Goal: Check status: Check status

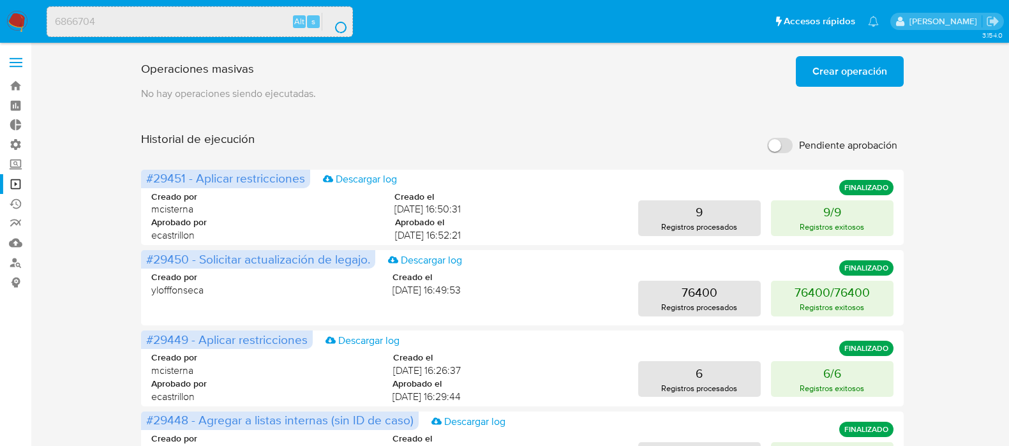
scroll to position [15, 0]
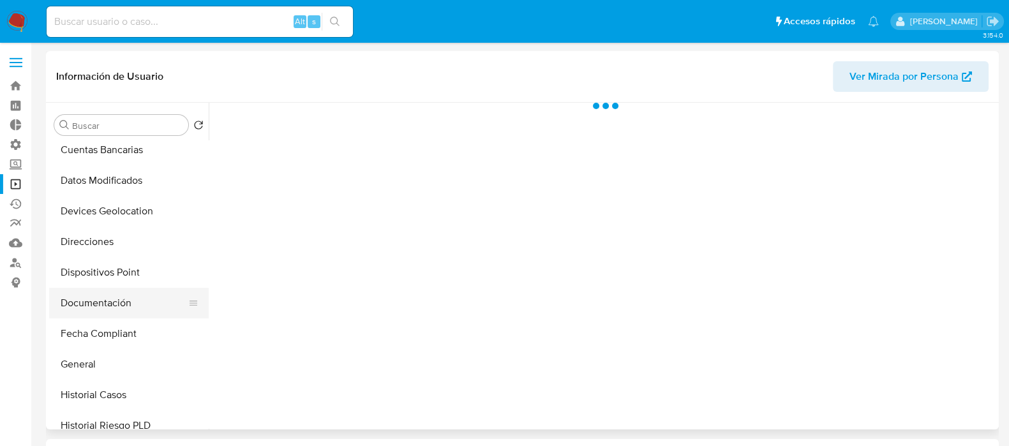
scroll to position [239, 0]
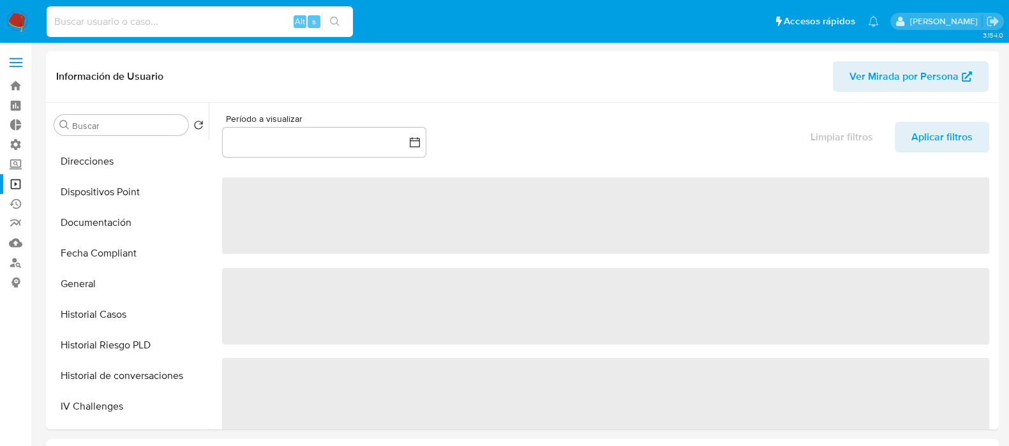
click at [175, 21] on input at bounding box center [200, 21] width 306 height 17
paste input "6866704"
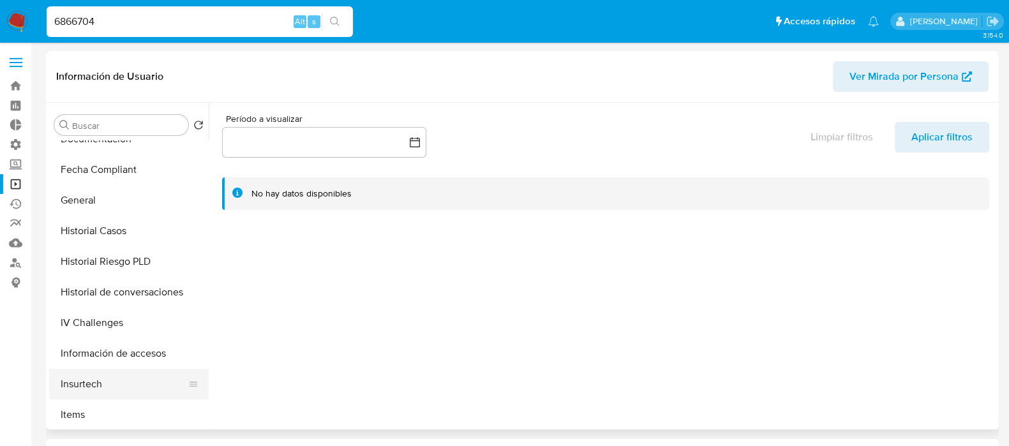
scroll to position [399, 0]
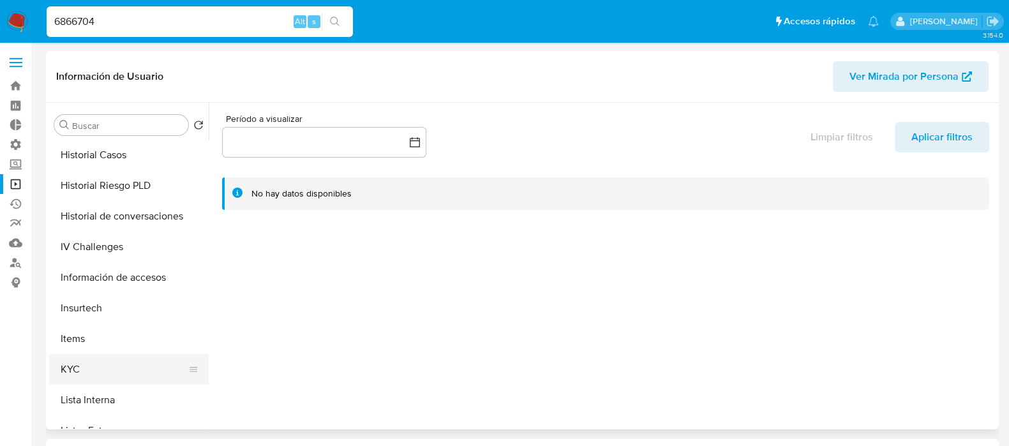
type input "6866704"
click at [103, 361] on button "KYC" at bounding box center [123, 369] width 149 height 31
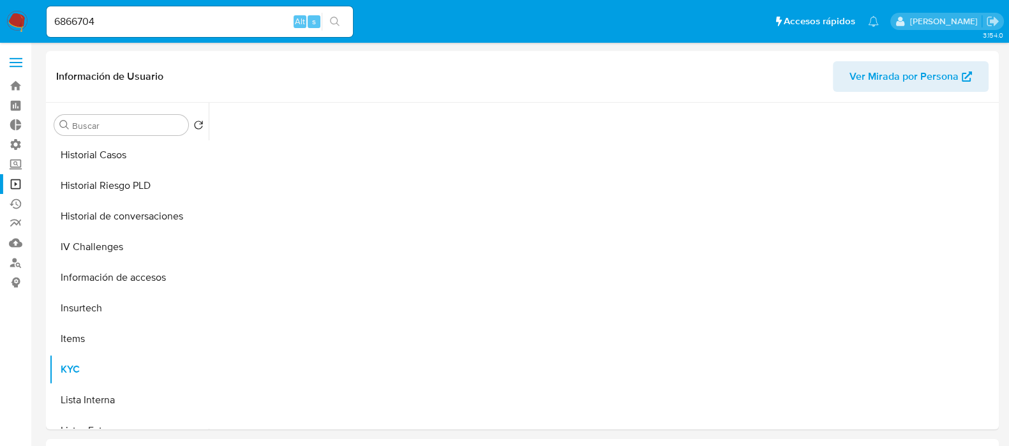
select select "10"
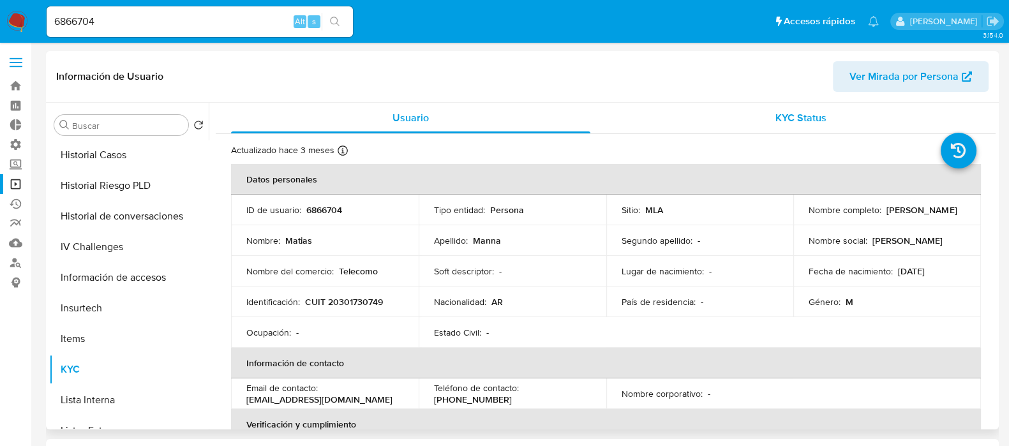
click at [801, 118] on span "KYC Status" at bounding box center [801, 117] width 51 height 15
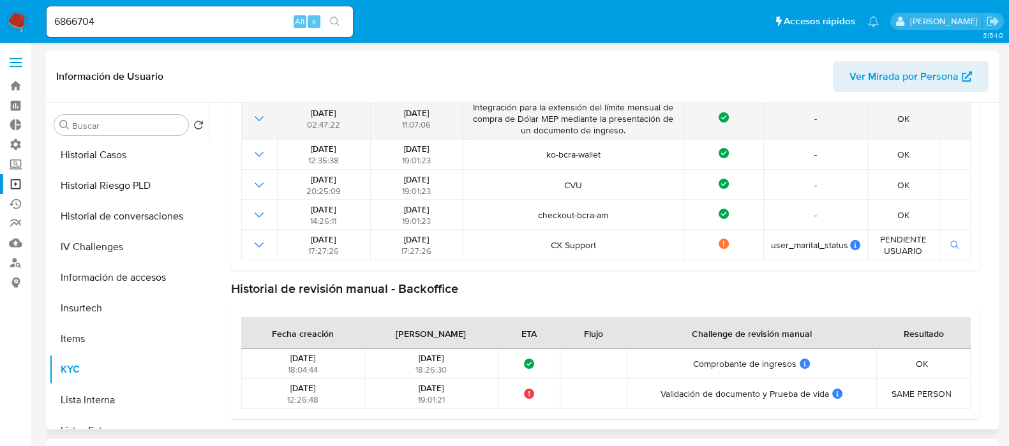
scroll to position [0, 0]
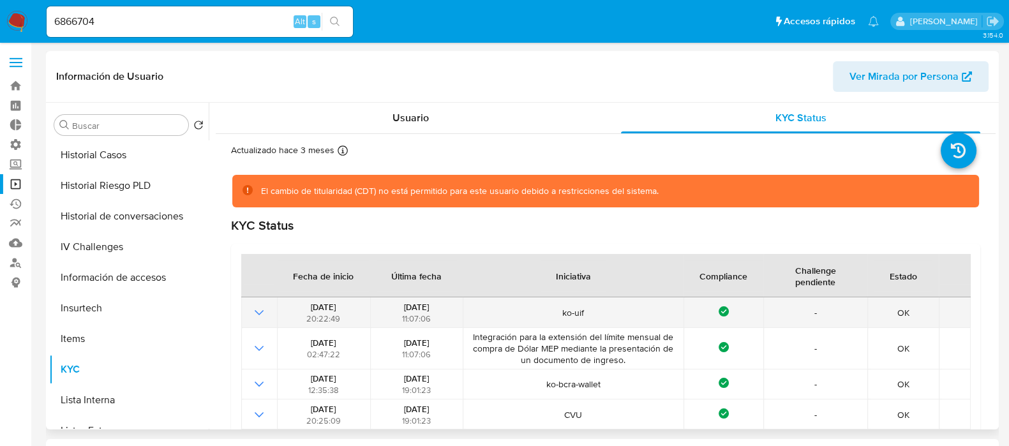
click at [255, 311] on icon "Mostrar operación" at bounding box center [259, 312] width 9 height 5
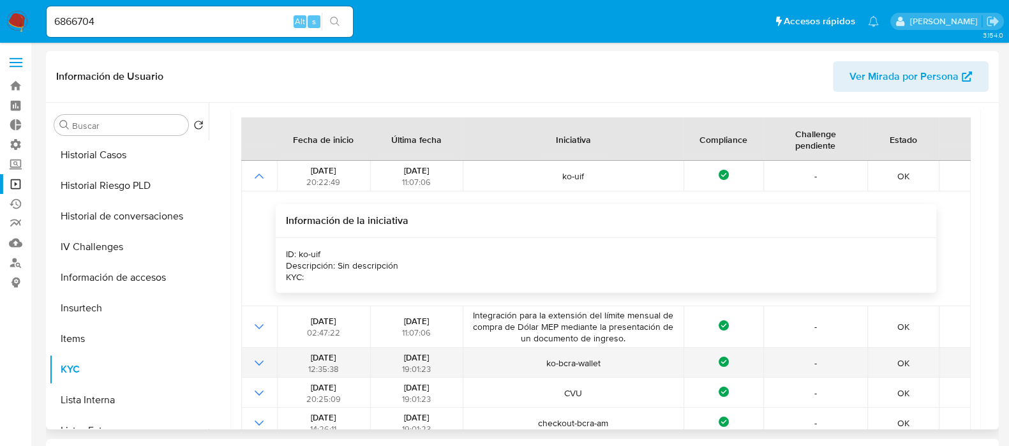
scroll to position [159, 0]
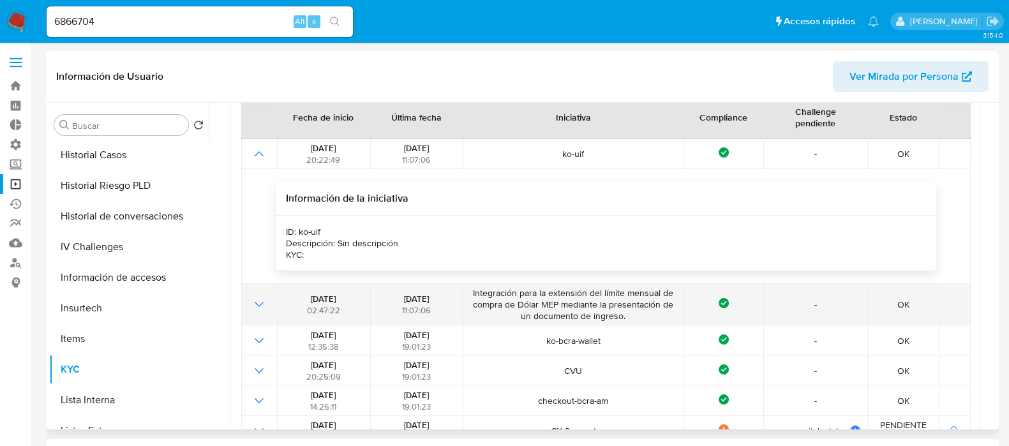
click at [259, 308] on icon "Mostrar operación" at bounding box center [259, 304] width 15 height 15
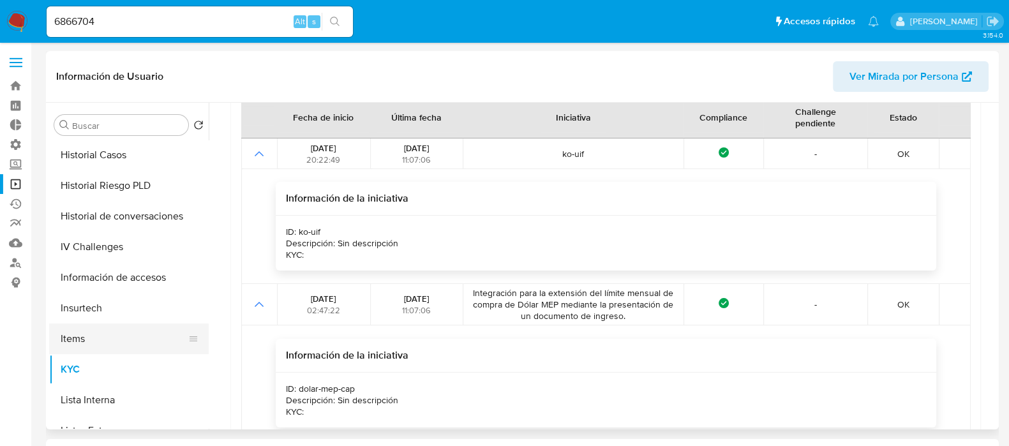
scroll to position [319, 0]
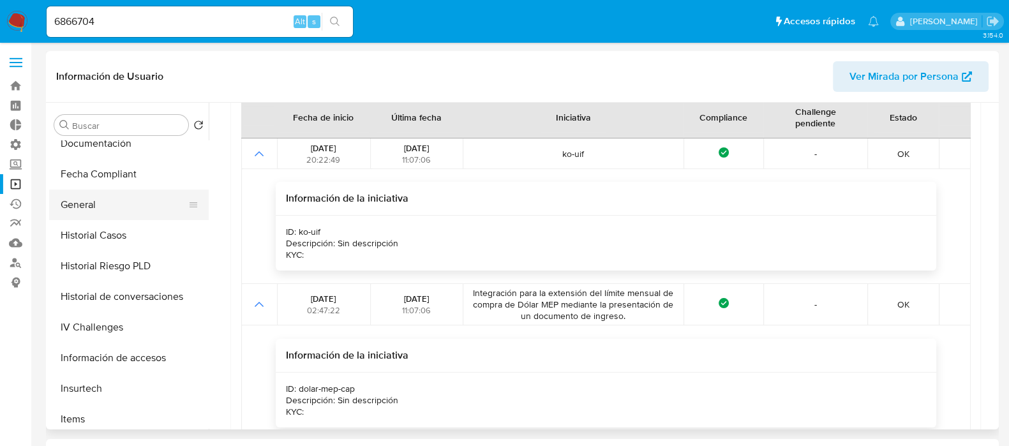
click at [123, 206] on button "General" at bounding box center [123, 205] width 149 height 31
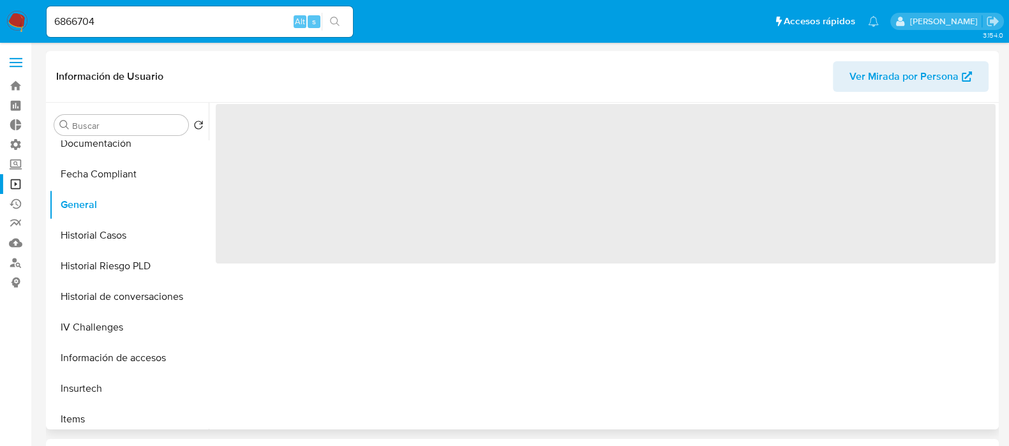
scroll to position [0, 0]
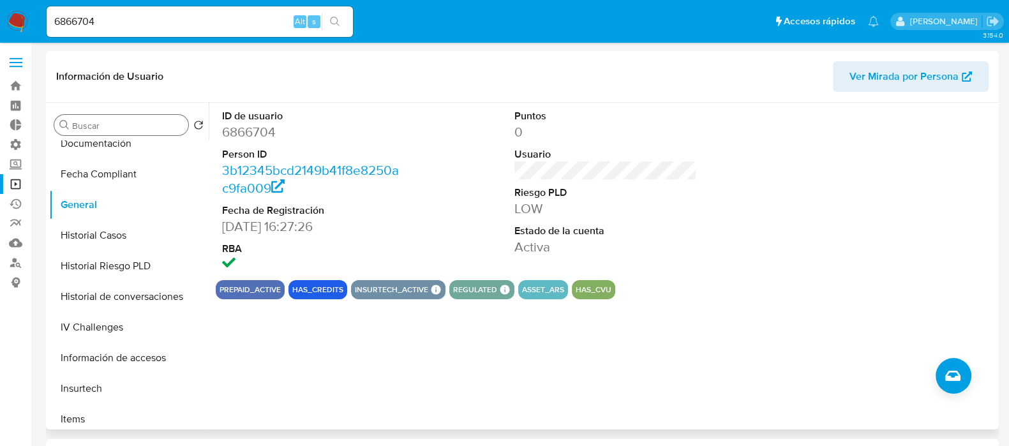
click at [98, 126] on input "Buscar" at bounding box center [127, 125] width 111 height 11
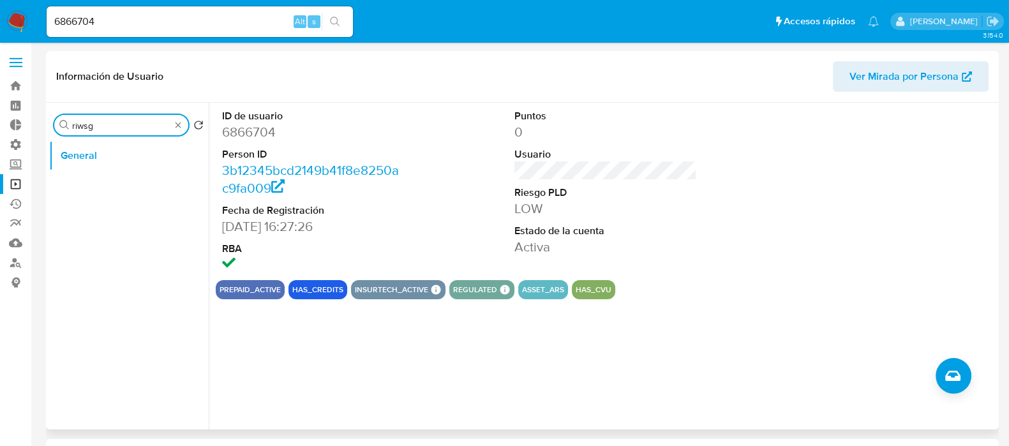
drag, startPoint x: 98, startPoint y: 125, endPoint x: 91, endPoint y: 125, distance: 7.0
click at [93, 125] on input "riwsg" at bounding box center [121, 125] width 98 height 11
click at [86, 125] on input "riwsg" at bounding box center [121, 125] width 98 height 11
type input "riesg"
click at [107, 187] on button "Historial Riesgo PLD" at bounding box center [123, 186] width 149 height 31
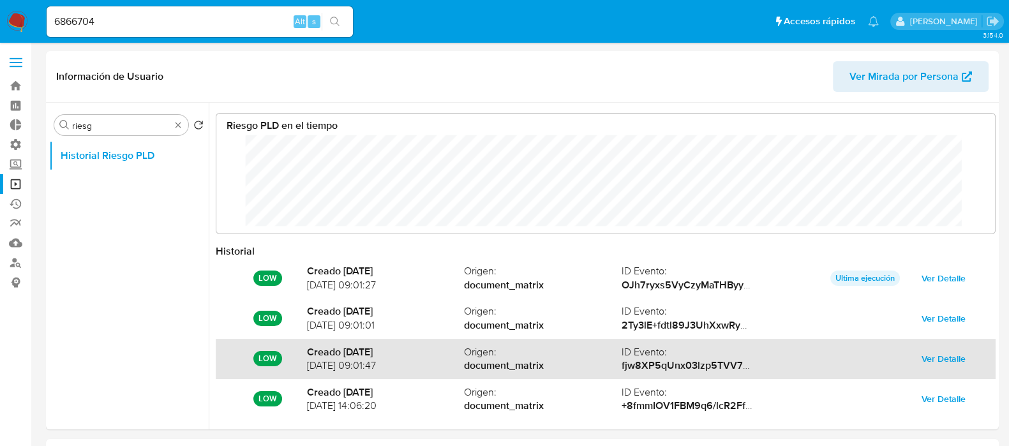
scroll to position [67, 0]
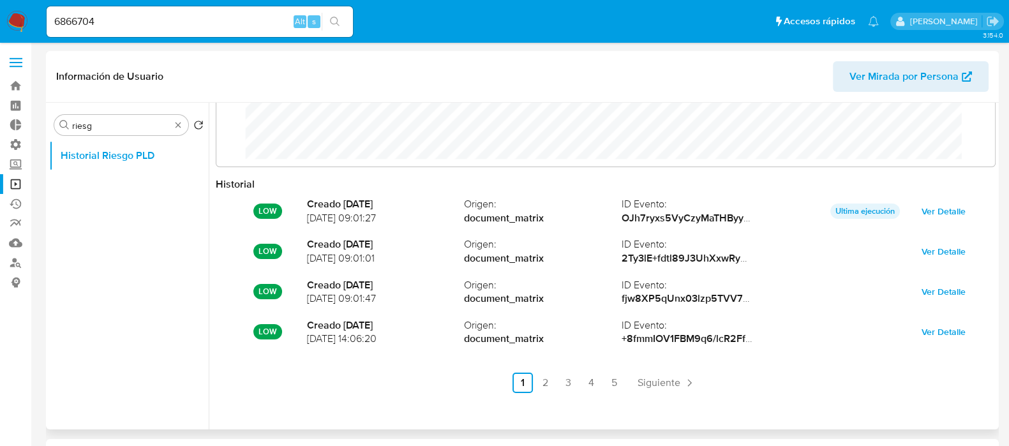
click at [555, 384] on ul "Anterior 1 2 3 4 5 Siguiente" at bounding box center [606, 383] width 780 height 20
click at [542, 381] on link "2" at bounding box center [546, 383] width 20 height 20
click at [564, 380] on link "1" at bounding box center [557, 383] width 20 height 20
click at [584, 381] on link "4" at bounding box center [592, 383] width 20 height 20
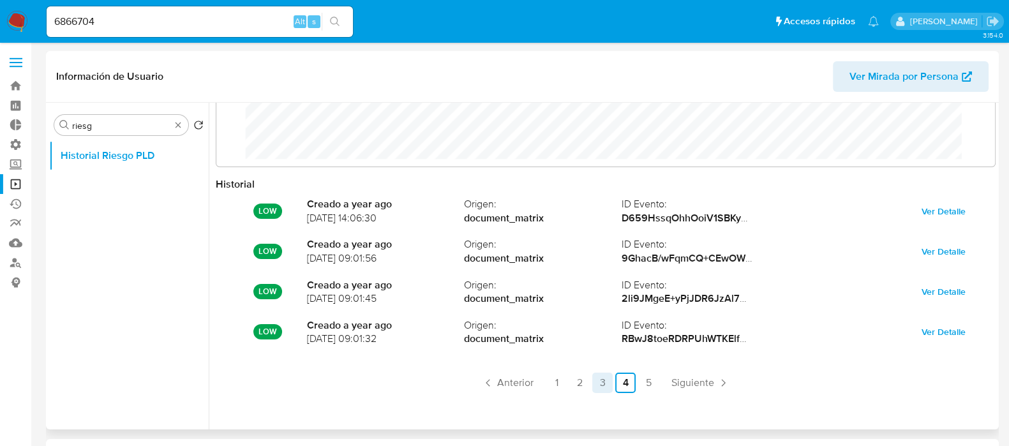
click at [601, 387] on link "3" at bounding box center [603, 383] width 20 height 20
click at [623, 387] on link "4" at bounding box center [626, 383] width 20 height 20
click at [646, 384] on link "5" at bounding box center [648, 383] width 20 height 20
